Goal: Task Accomplishment & Management: Manage account settings

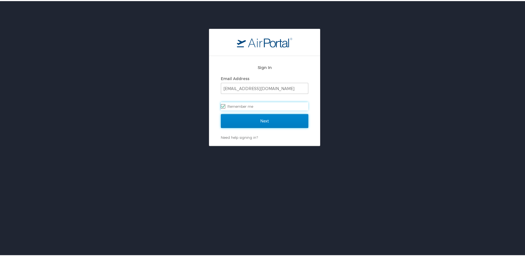
click at [252, 126] on input "Next" at bounding box center [264, 120] width 87 height 14
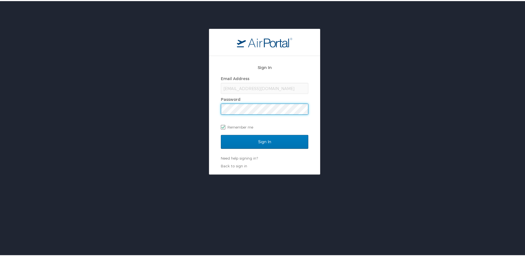
click at [221, 134] on input "Sign In" at bounding box center [264, 141] width 87 height 14
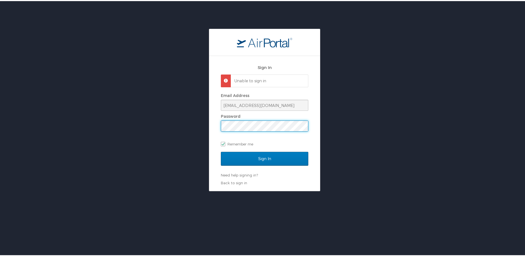
click at [221, 150] on input "Sign In" at bounding box center [264, 157] width 87 height 14
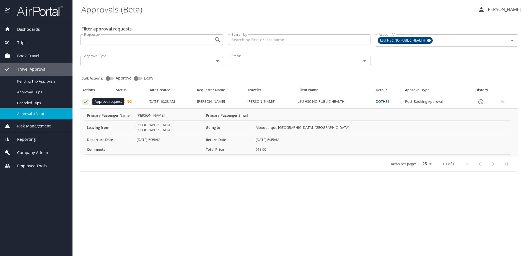
click at [84, 102] on icon "Approval table" at bounding box center [85, 101] width 5 height 5
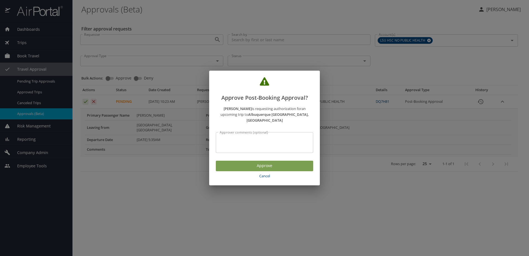
click at [268, 162] on span "Approve" at bounding box center [264, 165] width 89 height 7
